Goal: Information Seeking & Learning: Learn about a topic

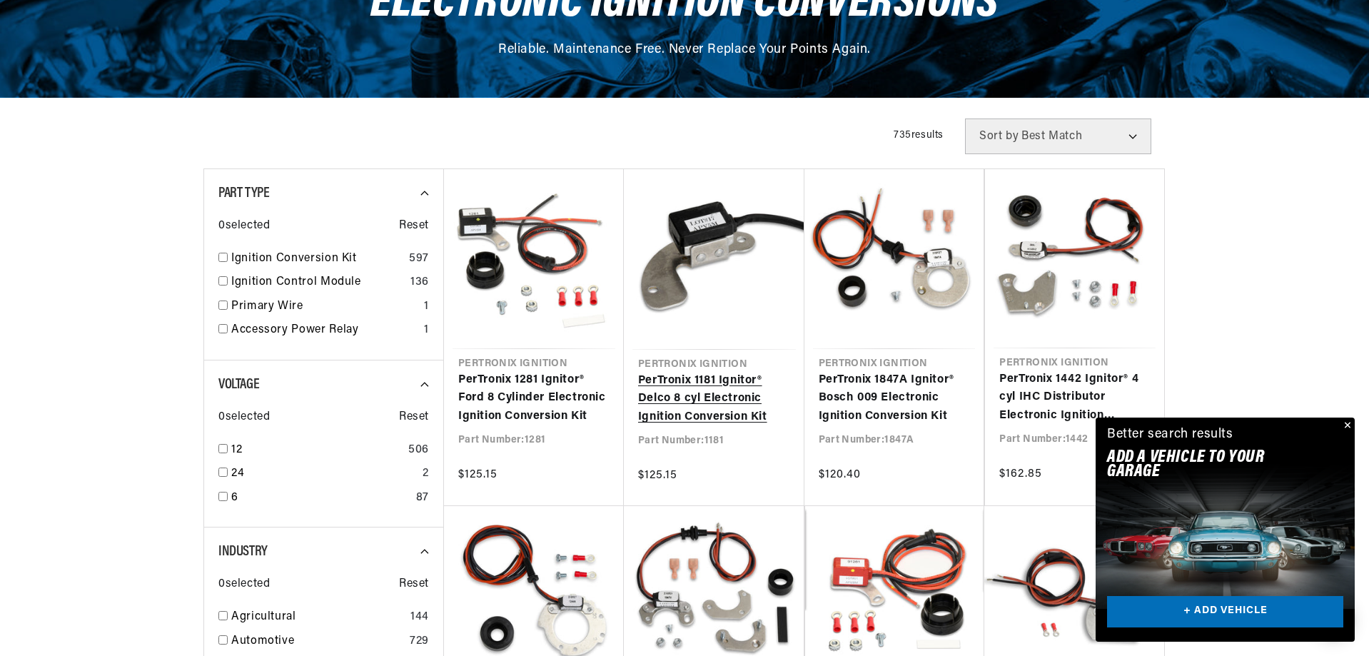
scroll to position [0, 533]
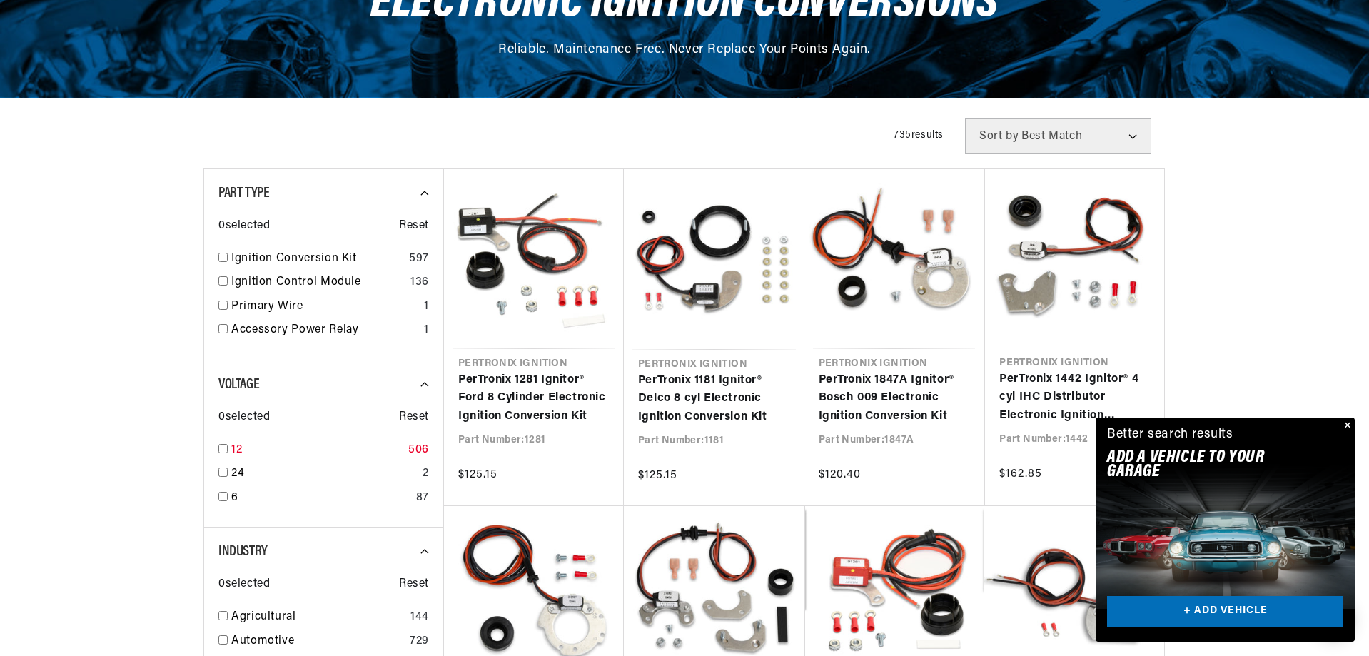
click at [221, 446] on input "checkbox" at bounding box center [222, 448] width 9 height 9
checkbox input "true"
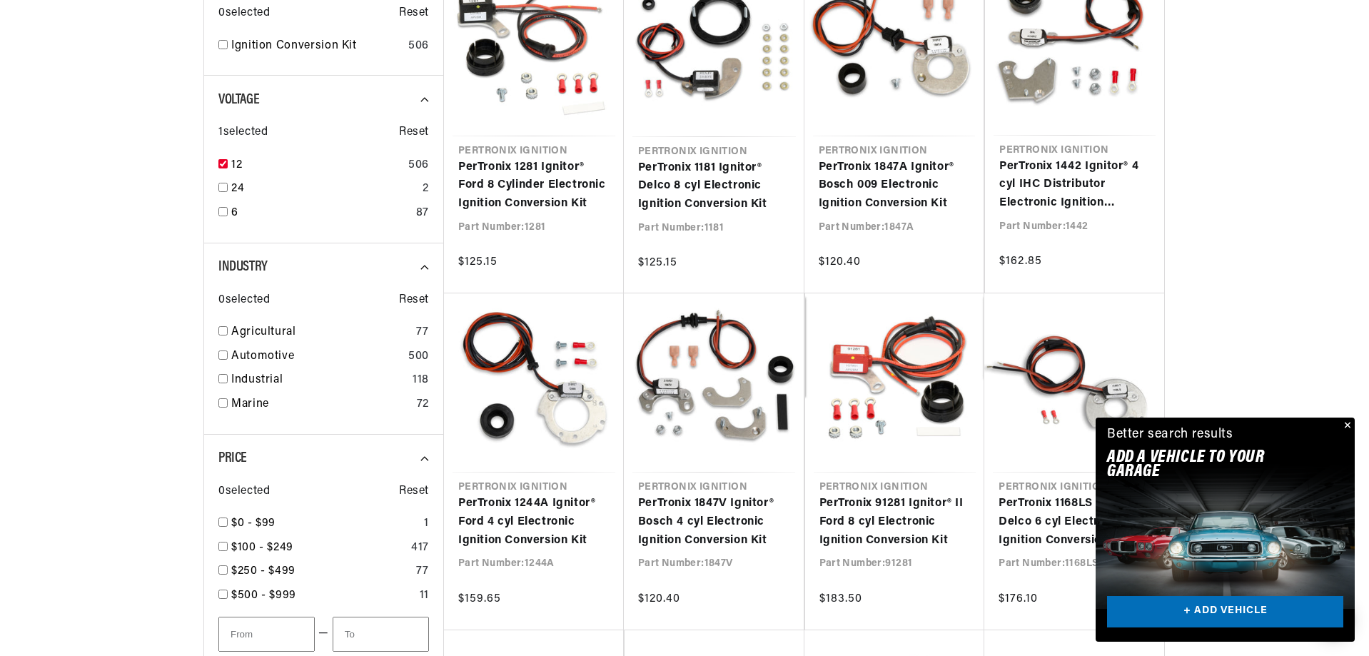
scroll to position [428, 0]
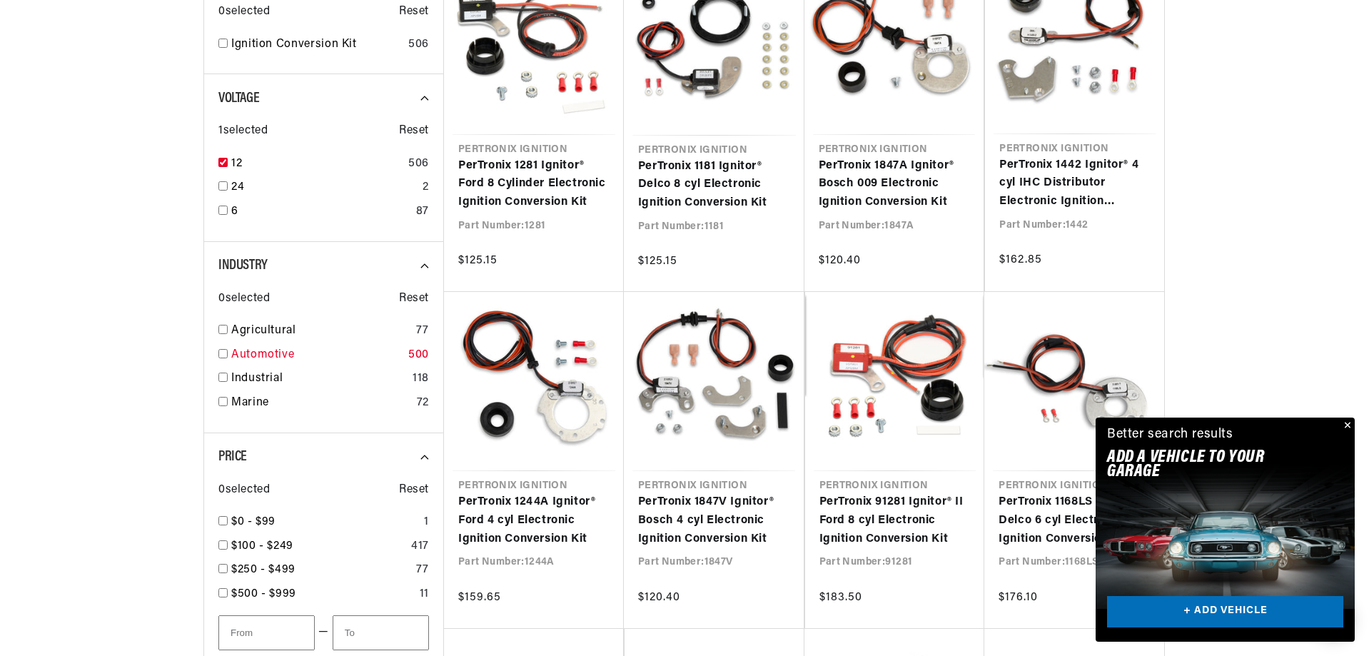
click at [223, 356] on input "checkbox" at bounding box center [222, 353] width 9 height 9
checkbox input "true"
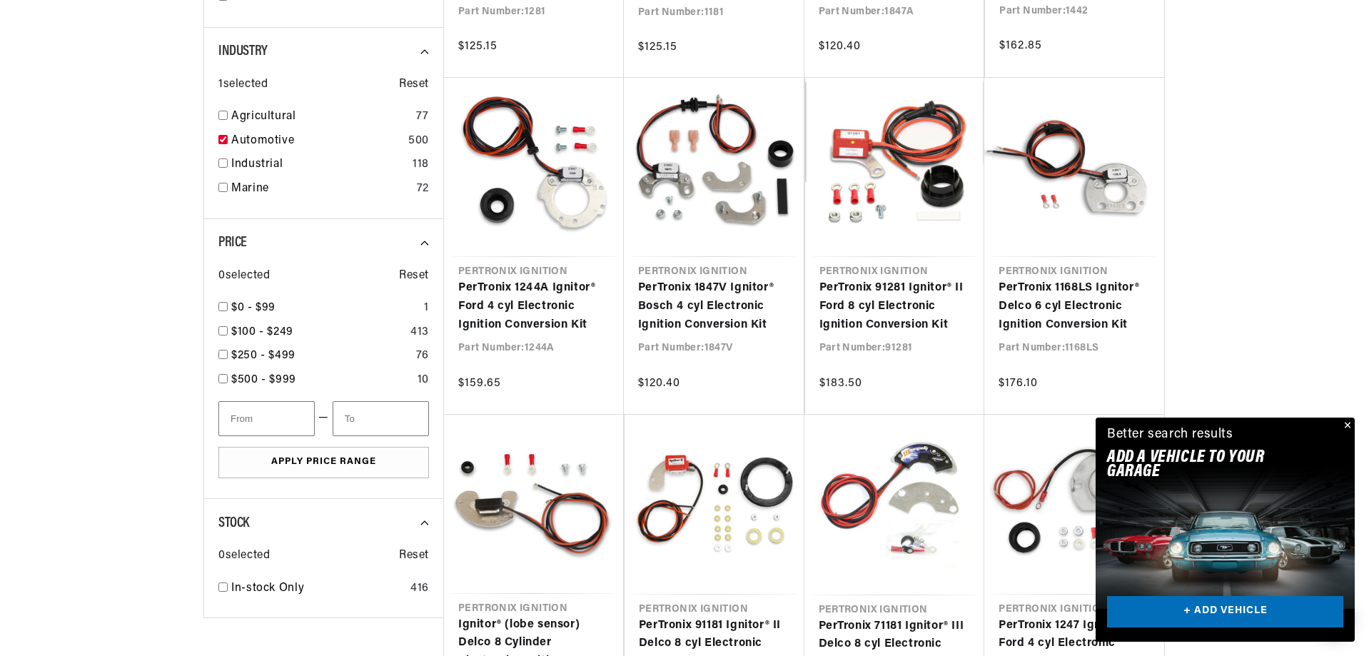
scroll to position [0, 533]
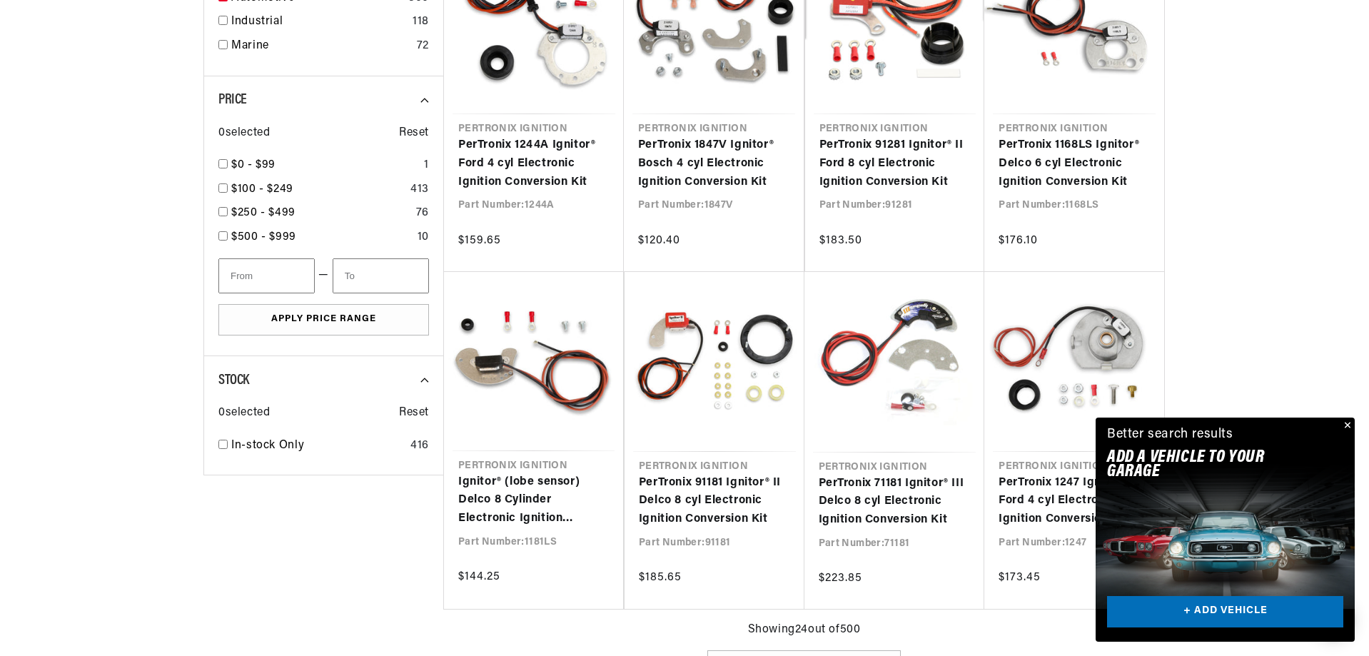
scroll to position [928, 0]
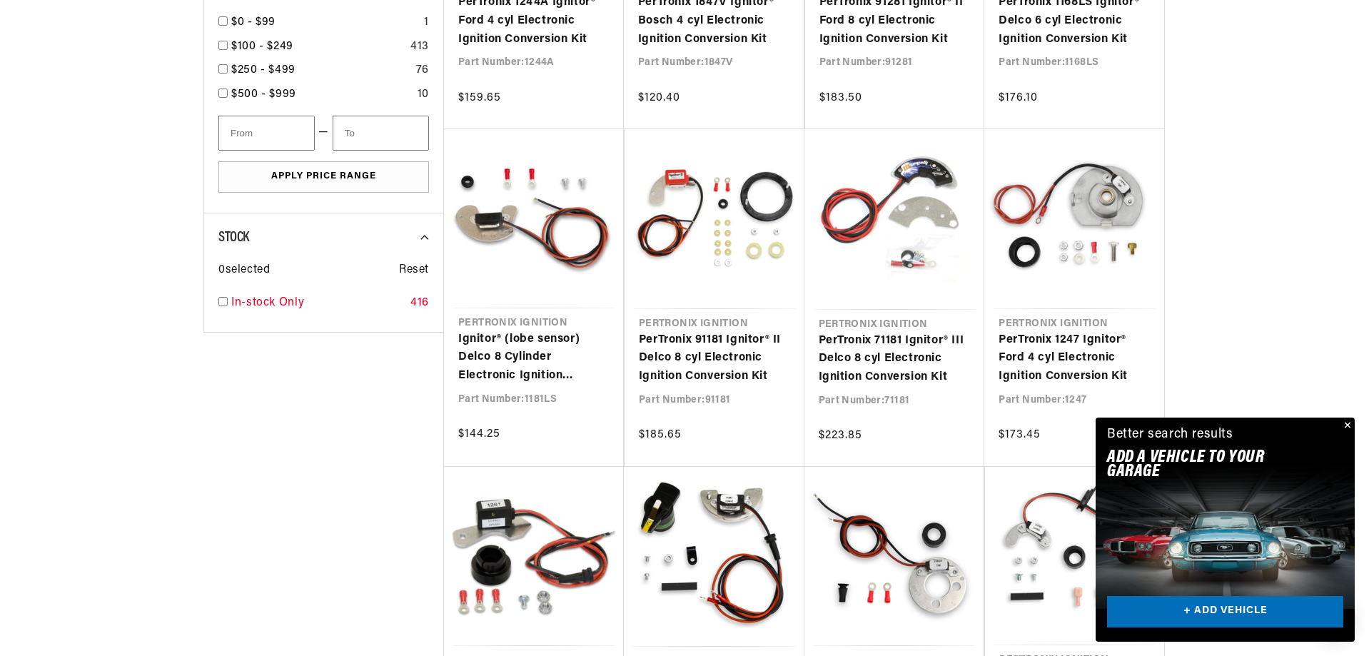
click at [221, 299] on input "checkbox" at bounding box center [222, 301] width 9 height 9
checkbox input "true"
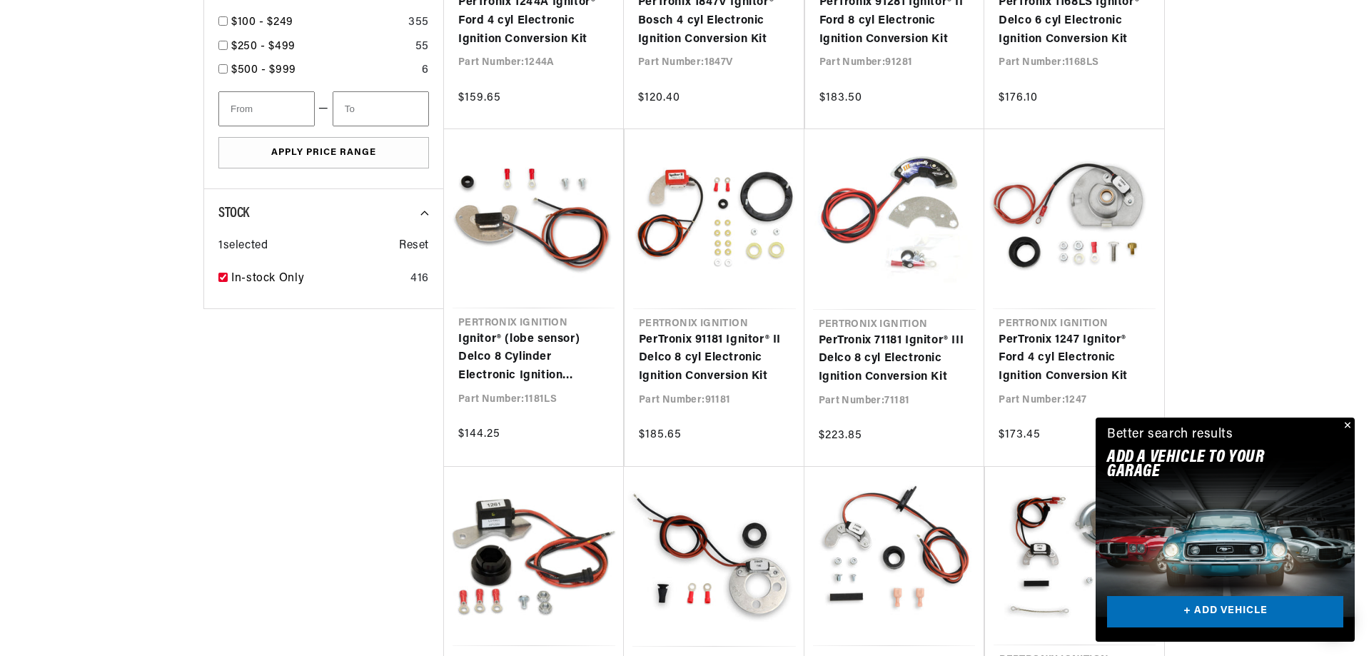
click at [1346, 426] on button "Close" at bounding box center [1345, 426] width 17 height 17
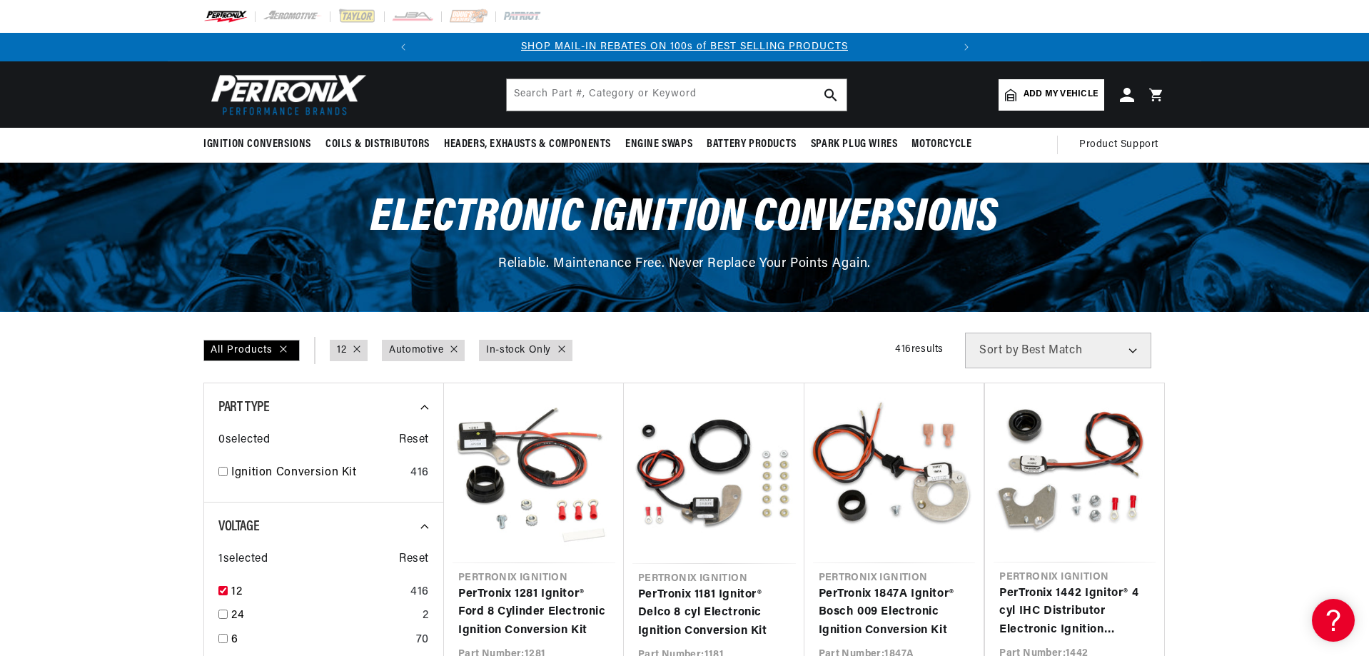
click at [1136, 354] on select "Best Match Featured Name, A-Z Name, Z-A Price, Low to High Price, High to Low" at bounding box center [1058, 351] width 186 height 36
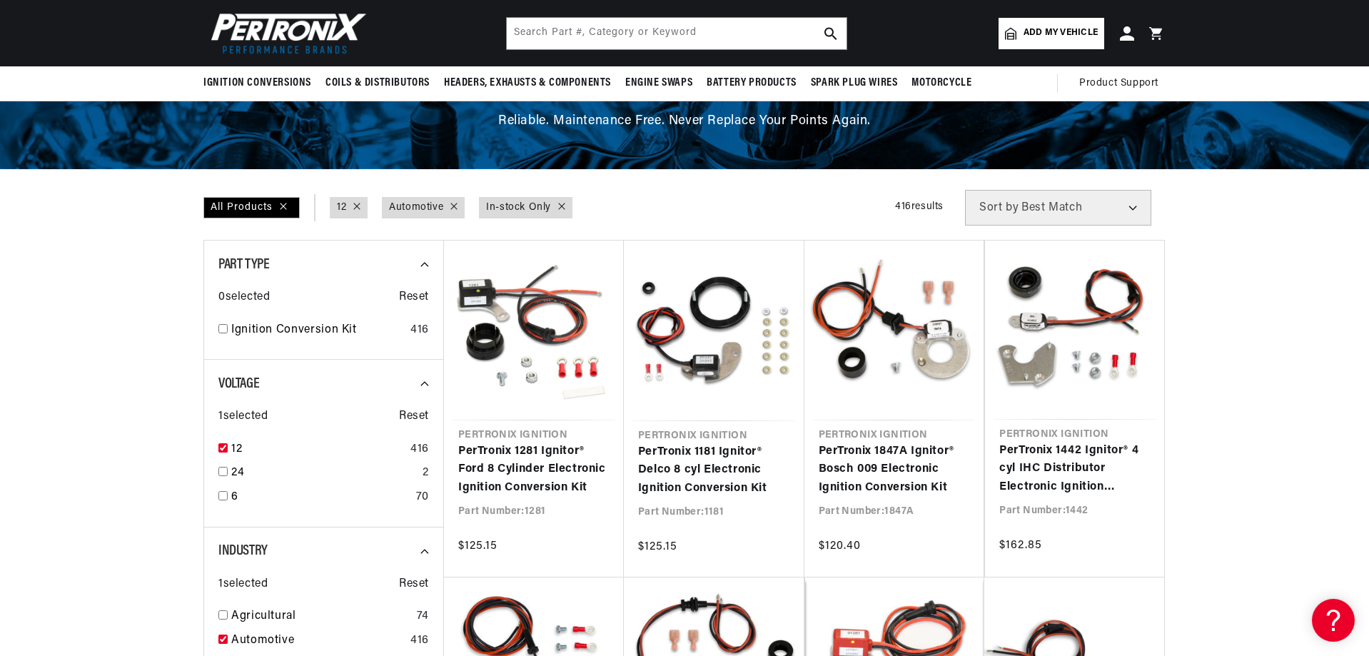
scroll to position [0, 0]
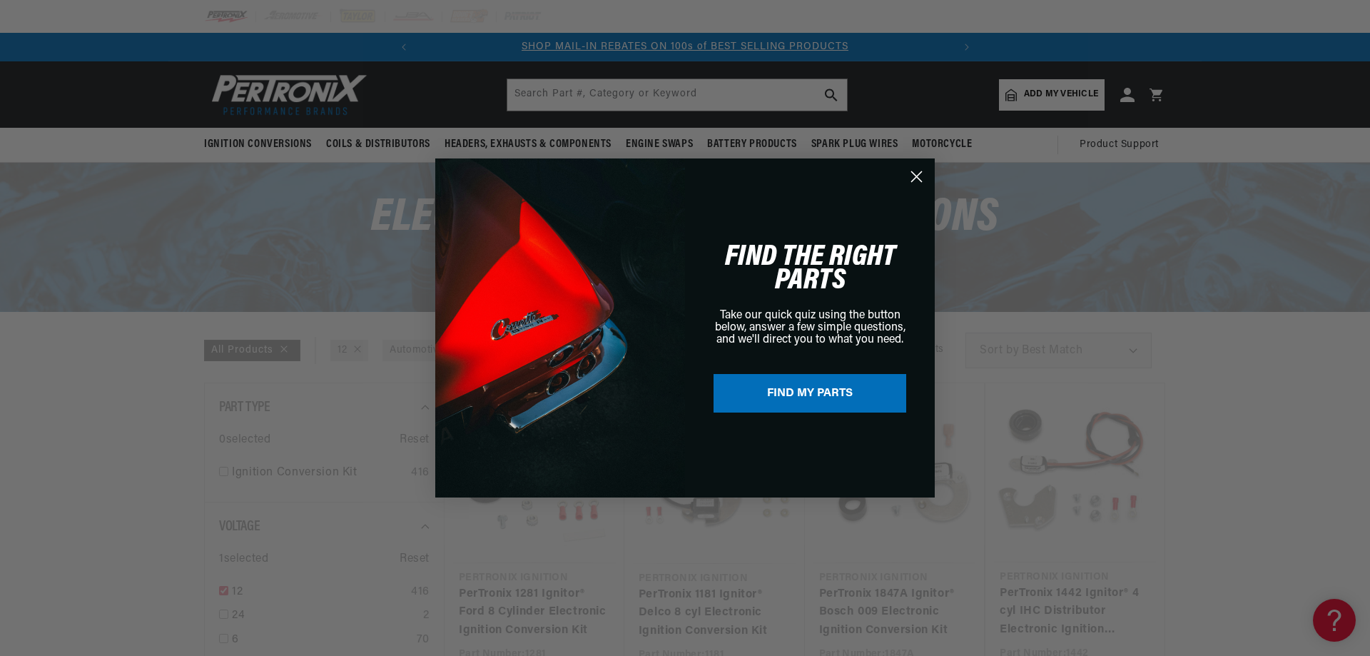
click at [913, 173] on icon "Close dialog" at bounding box center [917, 177] width 10 height 10
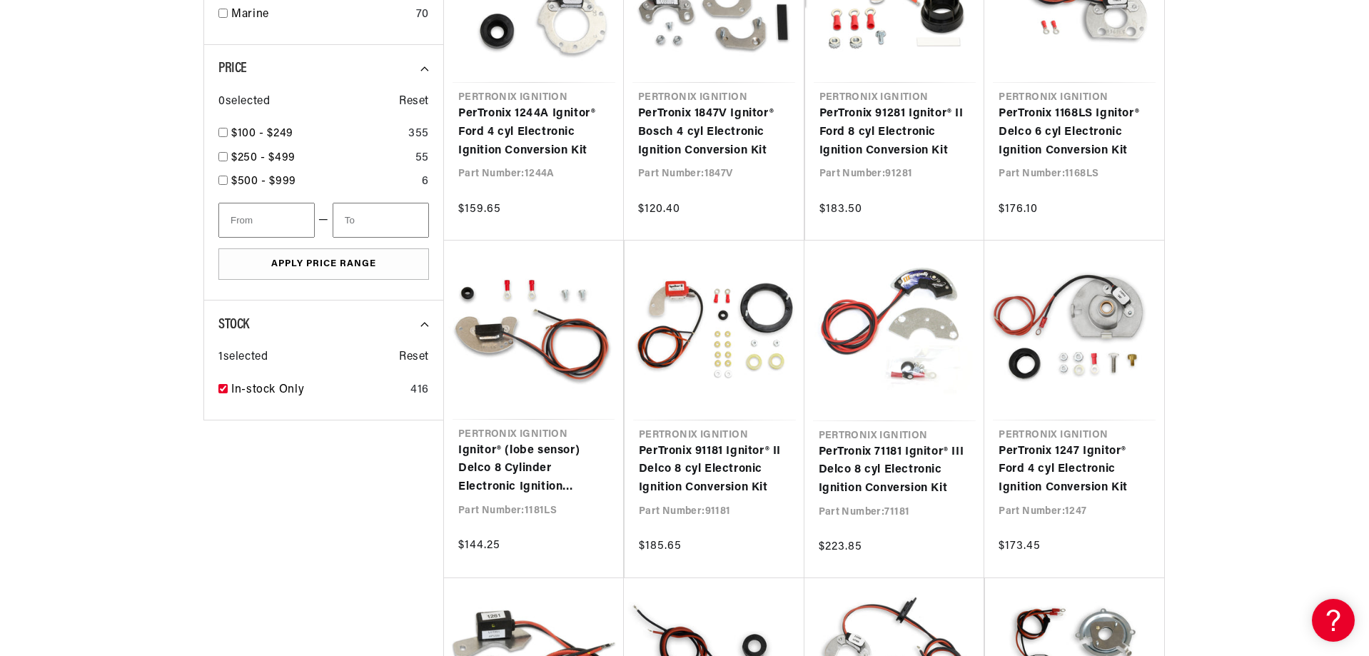
scroll to position [0, 231]
